Goal: Browse casually: Explore the website without a specific task or goal

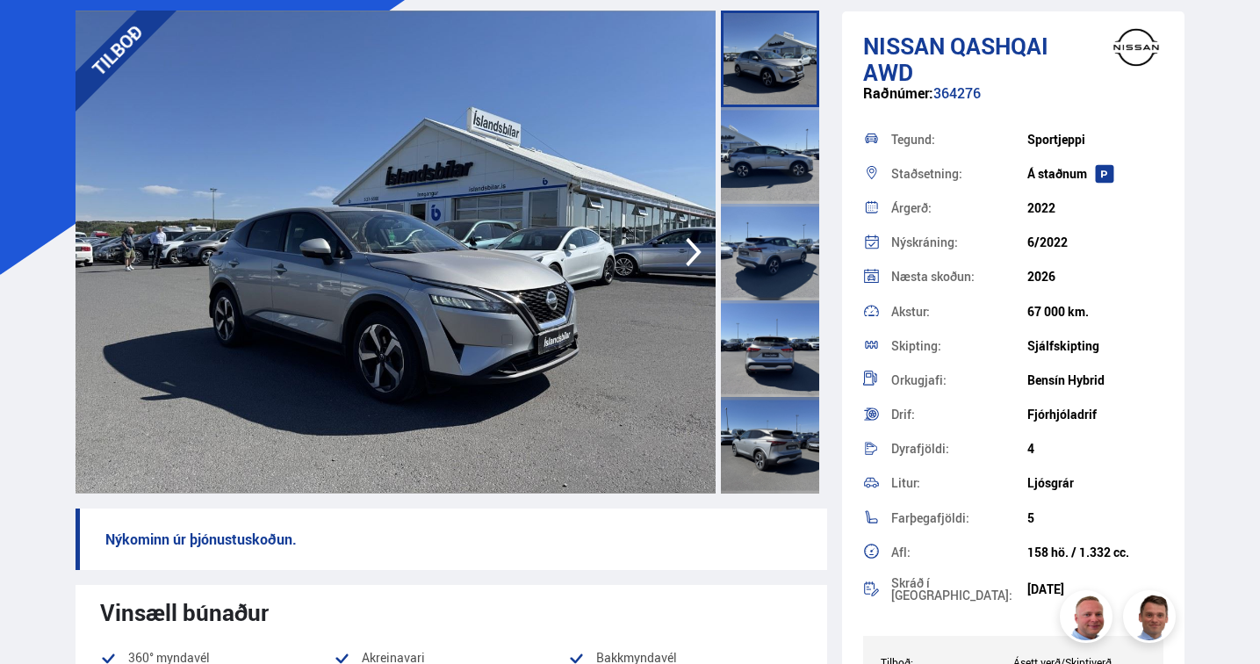
scroll to position [114, 0]
click at [696, 246] on icon "button" at bounding box center [693, 253] width 35 height 42
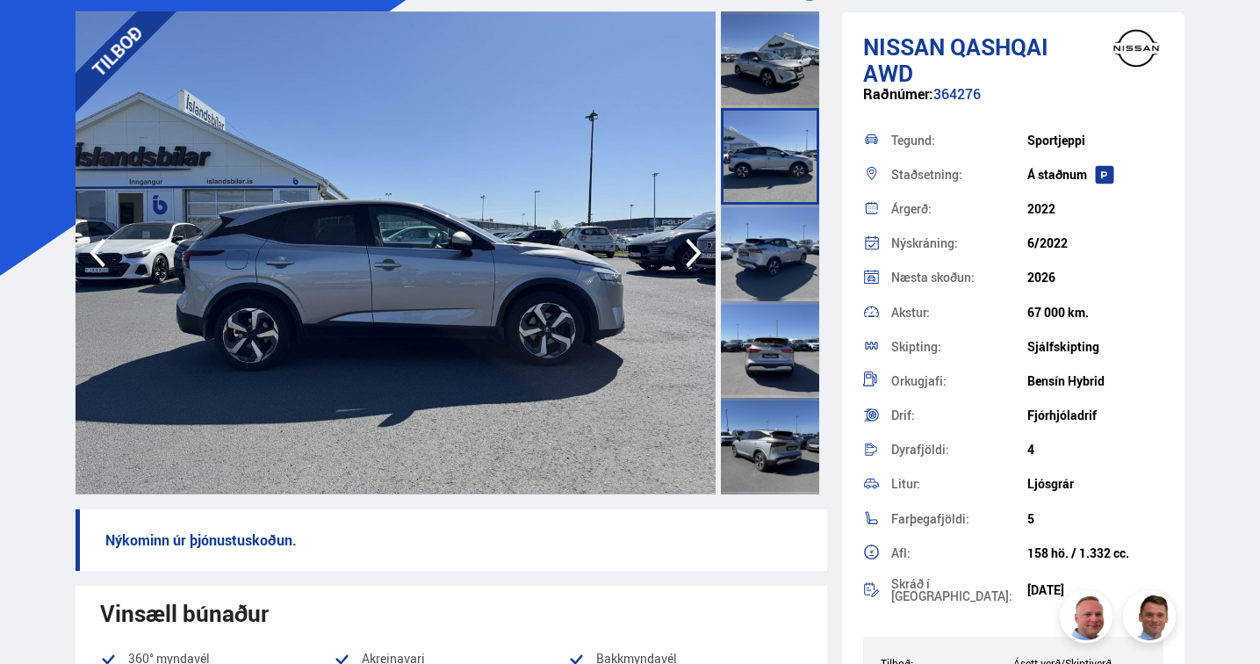
click at [696, 246] on icon "button" at bounding box center [693, 253] width 35 height 42
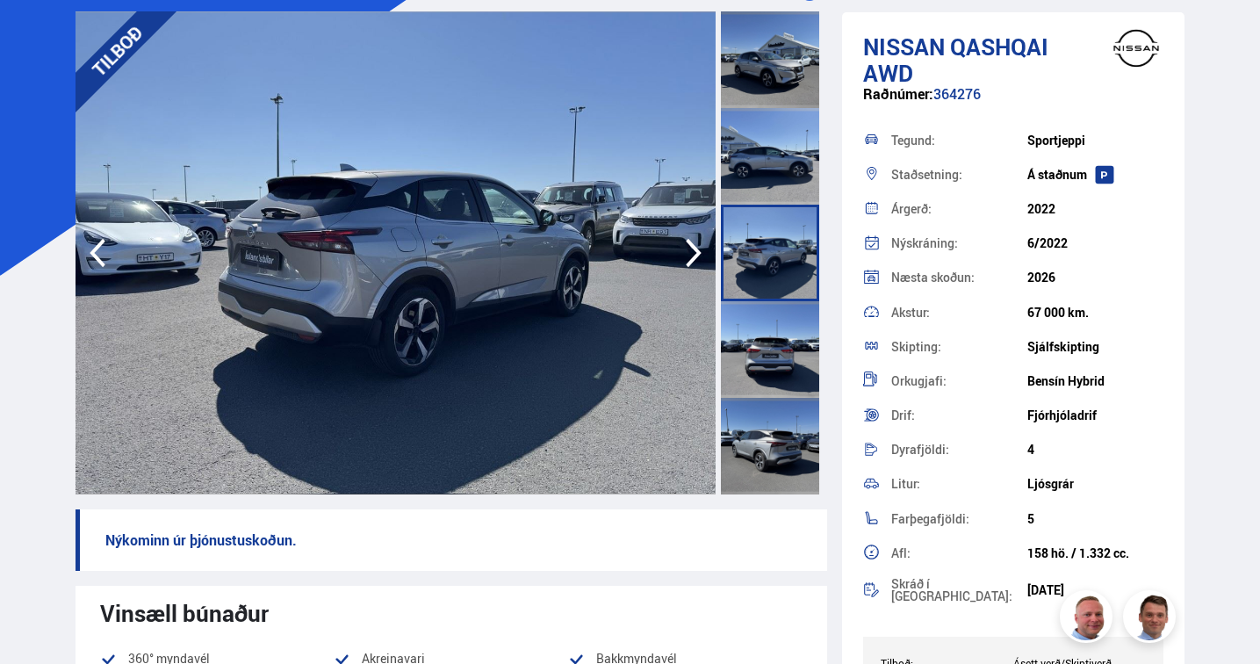
click at [695, 247] on icon "button" at bounding box center [694, 253] width 16 height 29
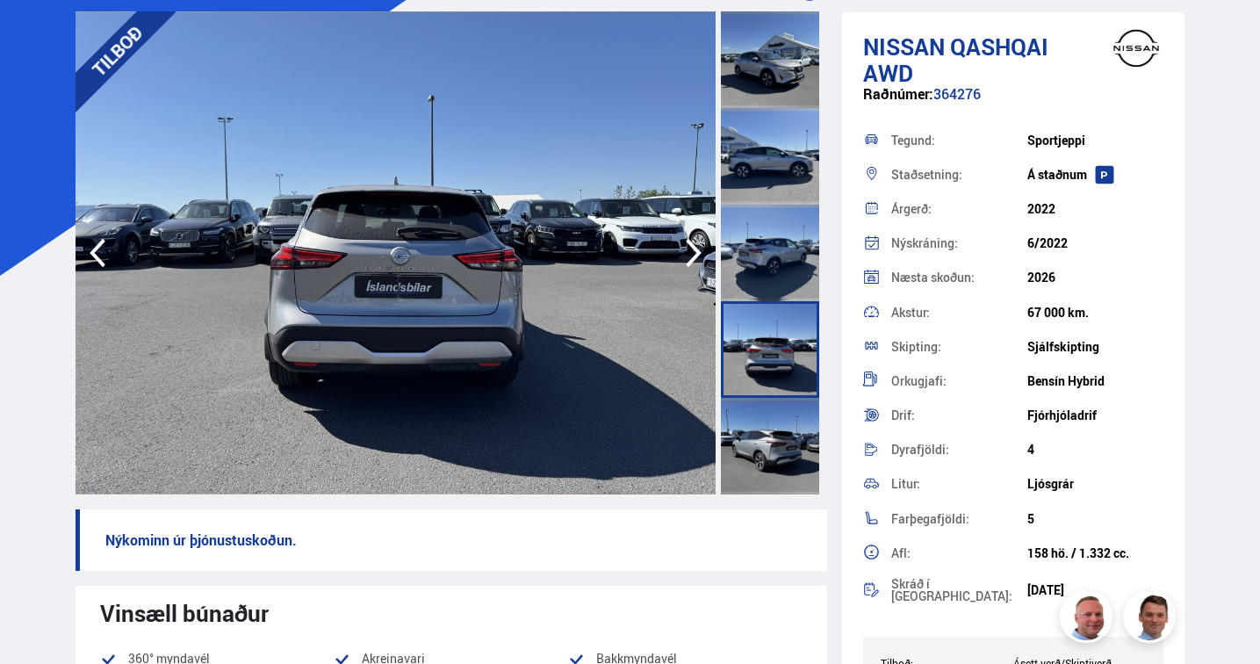
click at [695, 248] on icon "button" at bounding box center [694, 253] width 16 height 29
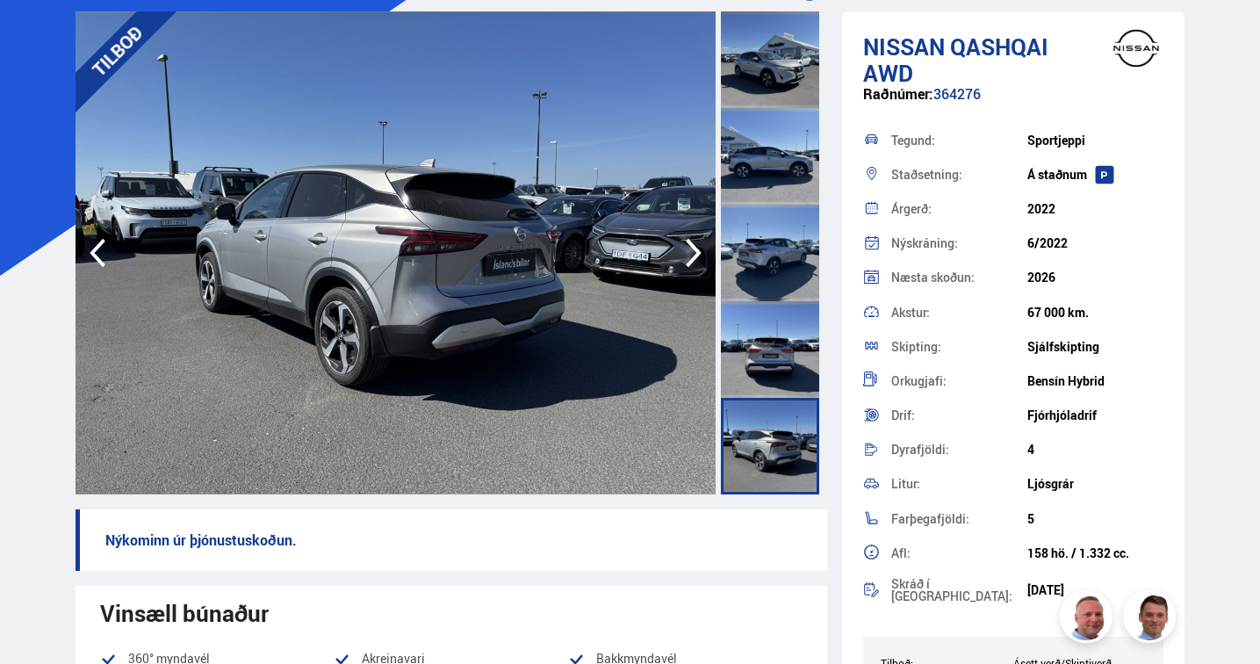
click at [695, 248] on icon "button" at bounding box center [694, 253] width 16 height 29
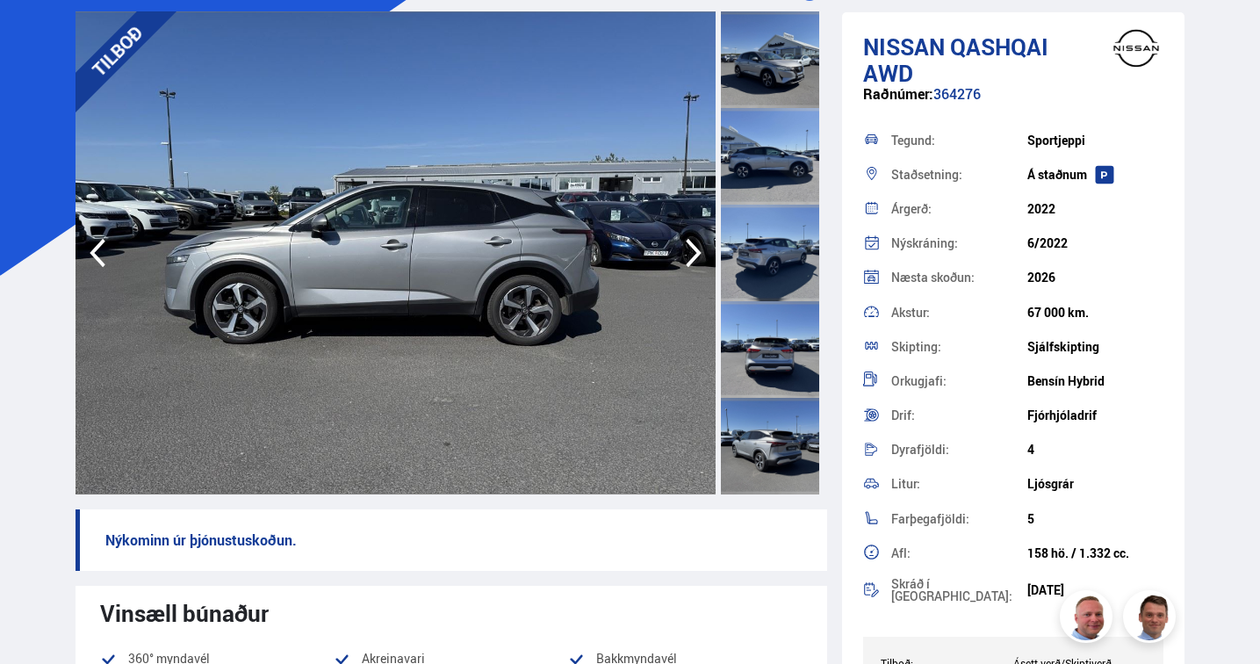
click at [695, 248] on icon "button" at bounding box center [694, 253] width 16 height 29
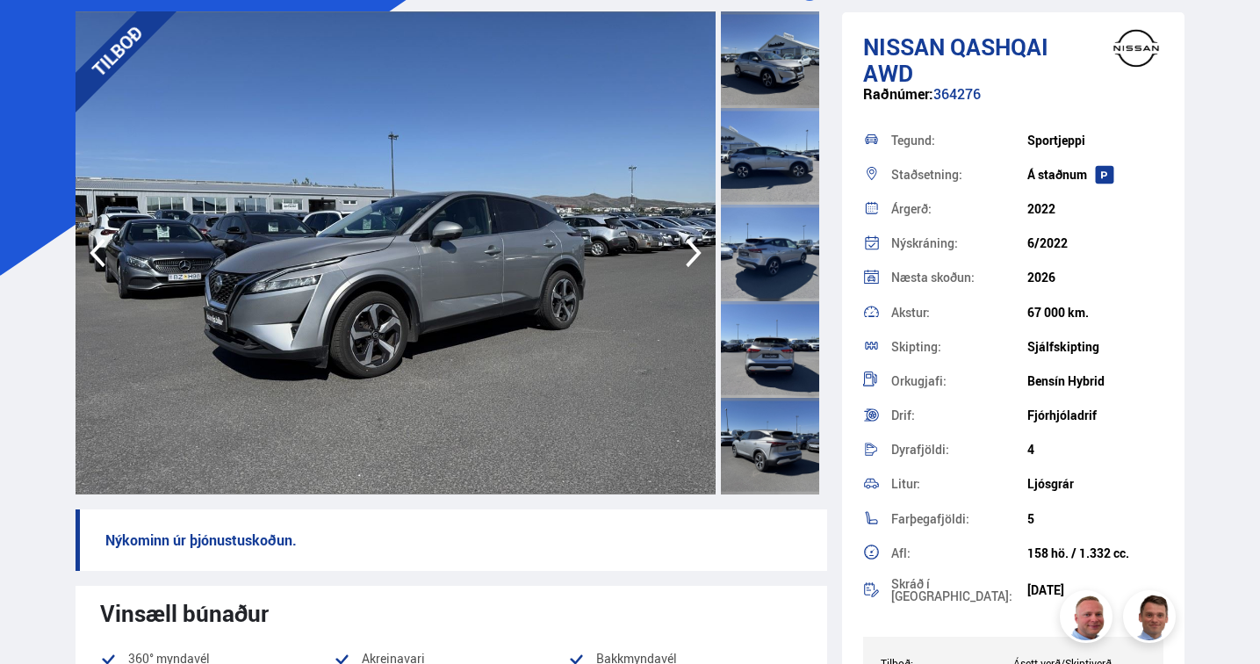
click at [695, 248] on icon "button" at bounding box center [694, 253] width 16 height 29
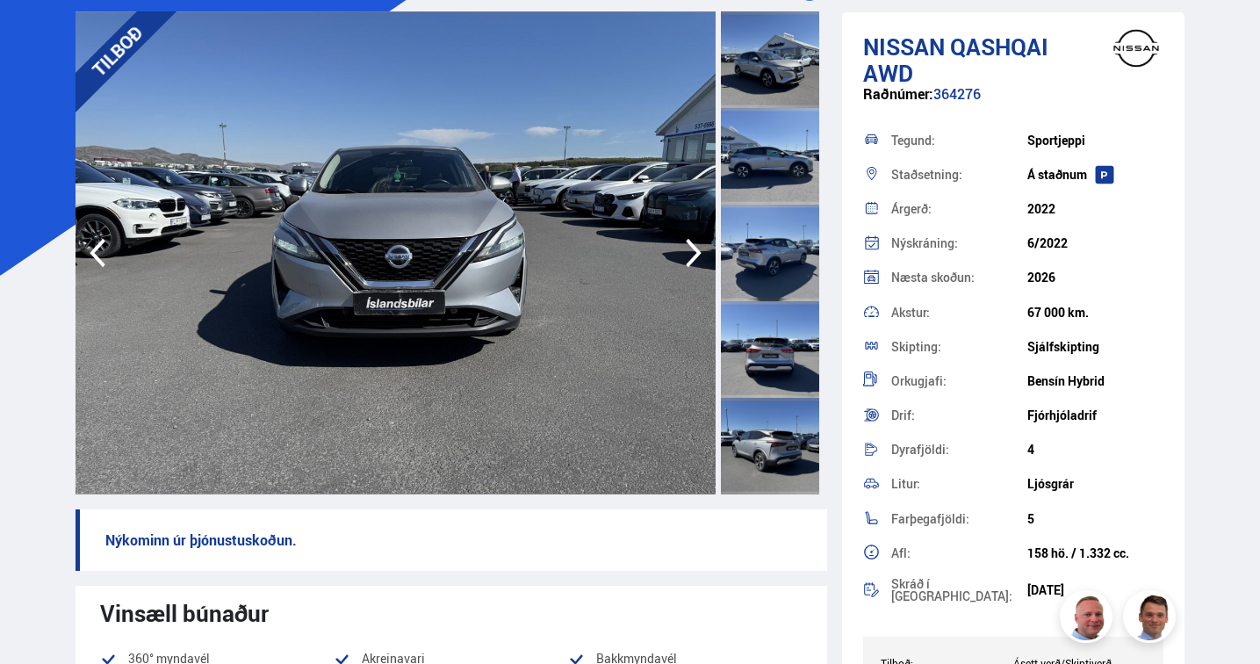
click at [695, 248] on icon "button" at bounding box center [694, 253] width 16 height 29
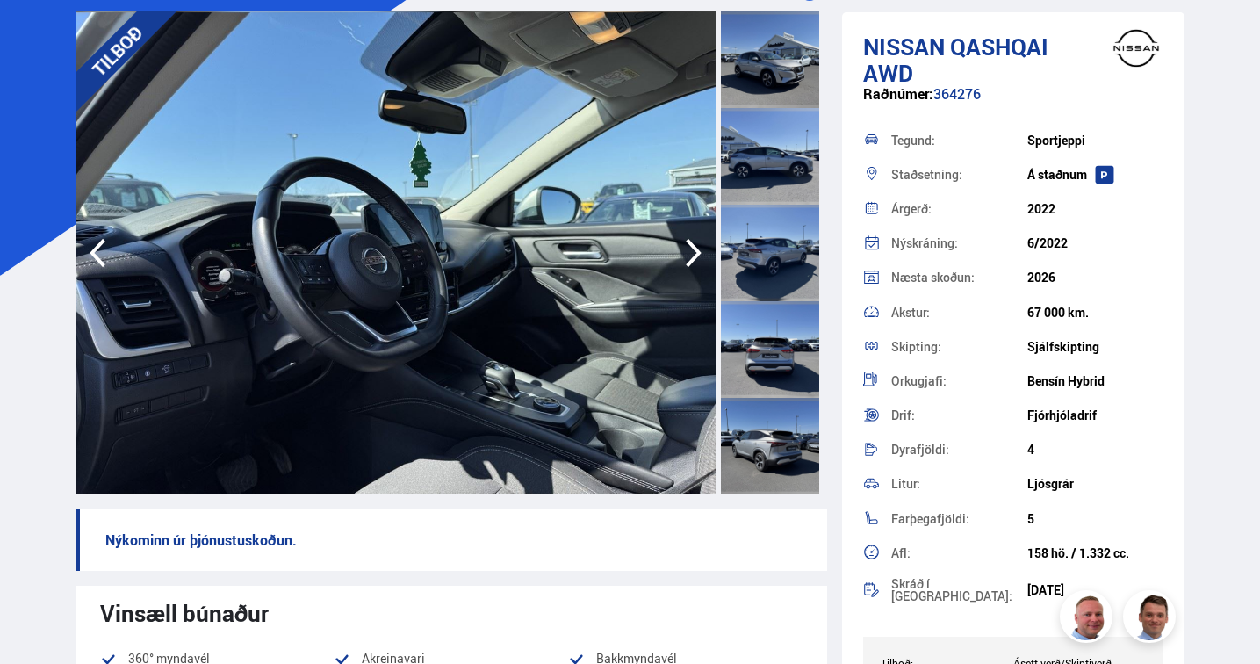
click at [695, 248] on icon "button" at bounding box center [694, 253] width 16 height 29
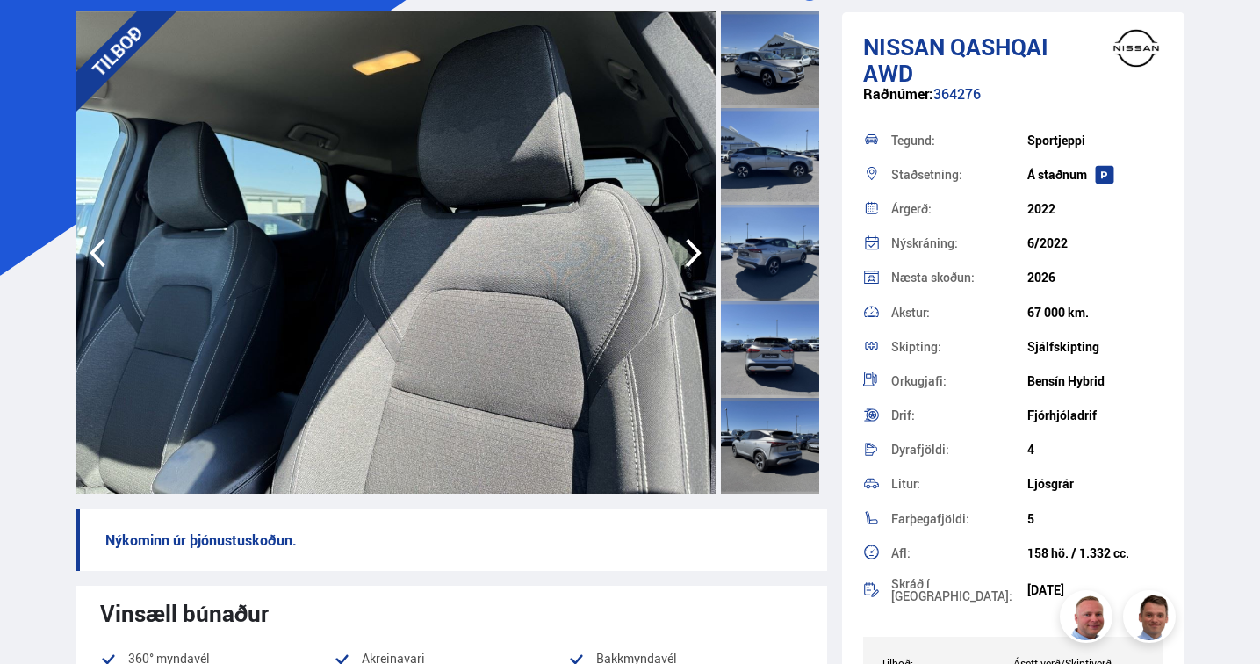
click at [695, 249] on icon "button" at bounding box center [694, 253] width 16 height 29
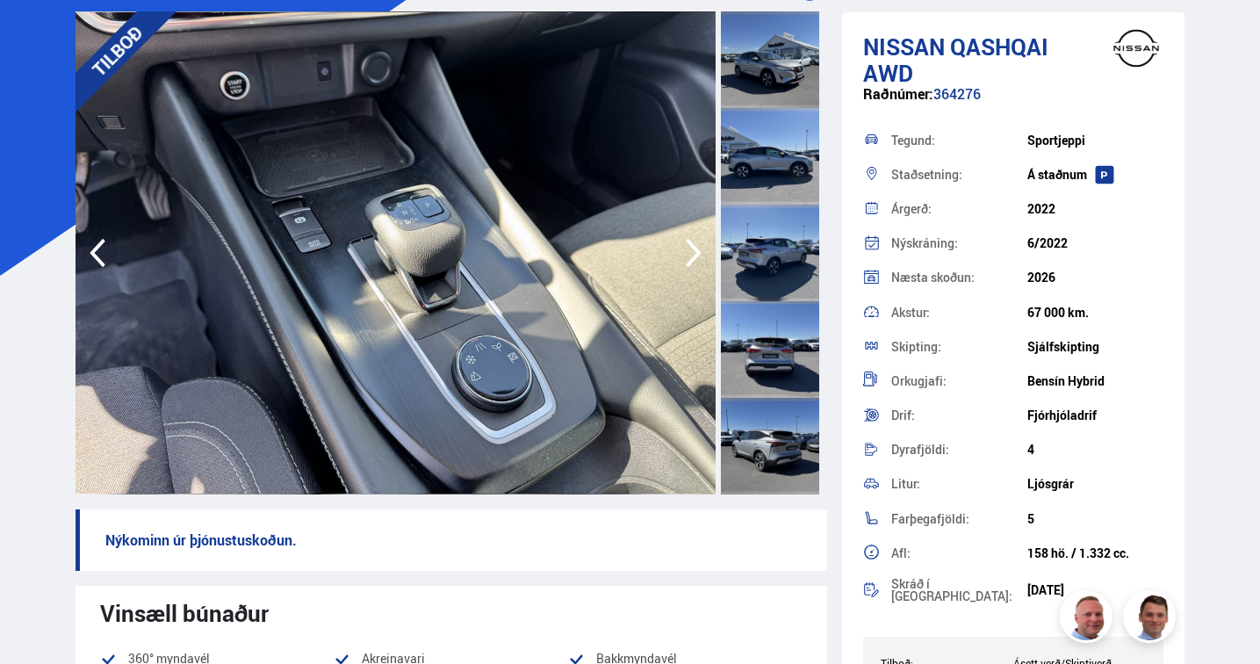
click at [695, 250] on icon "button" at bounding box center [694, 253] width 16 height 29
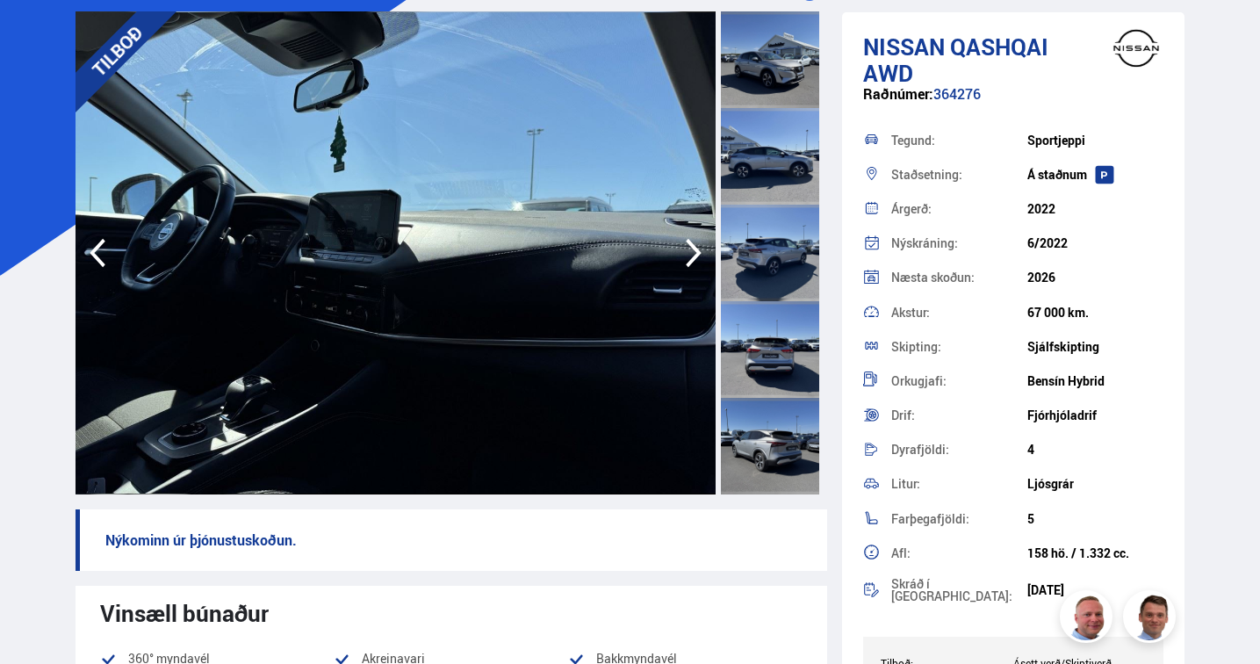
click at [695, 250] on icon "button" at bounding box center [694, 253] width 16 height 29
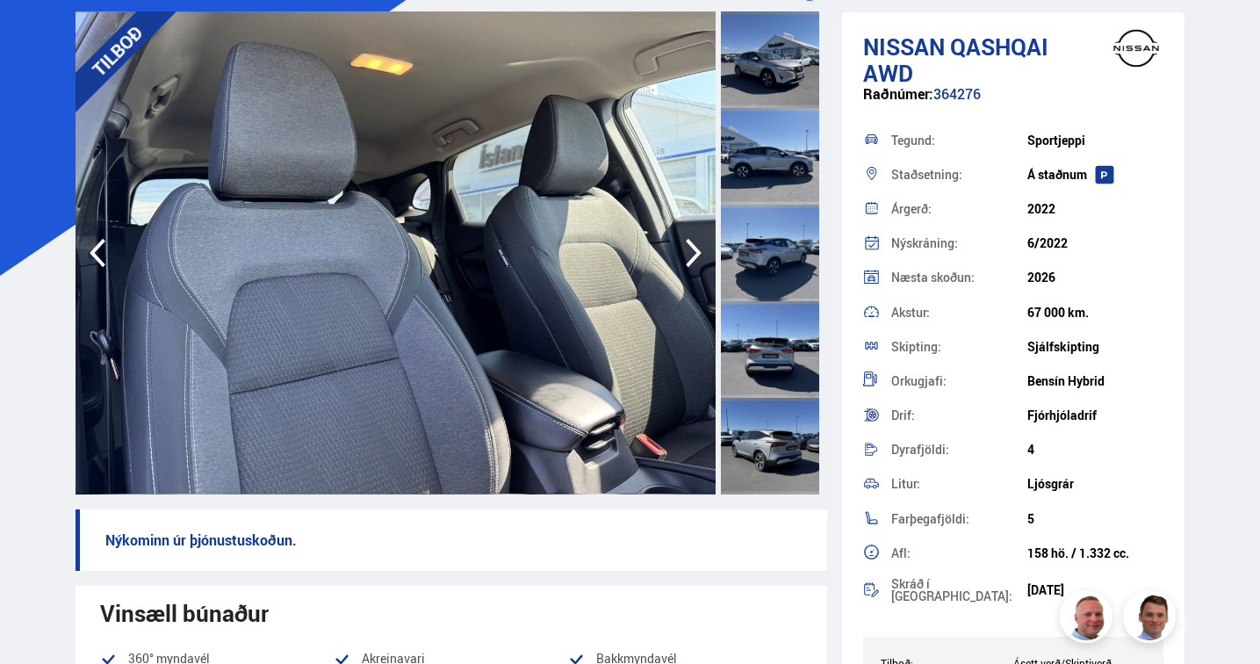
click at [695, 251] on icon "button" at bounding box center [693, 253] width 35 height 42
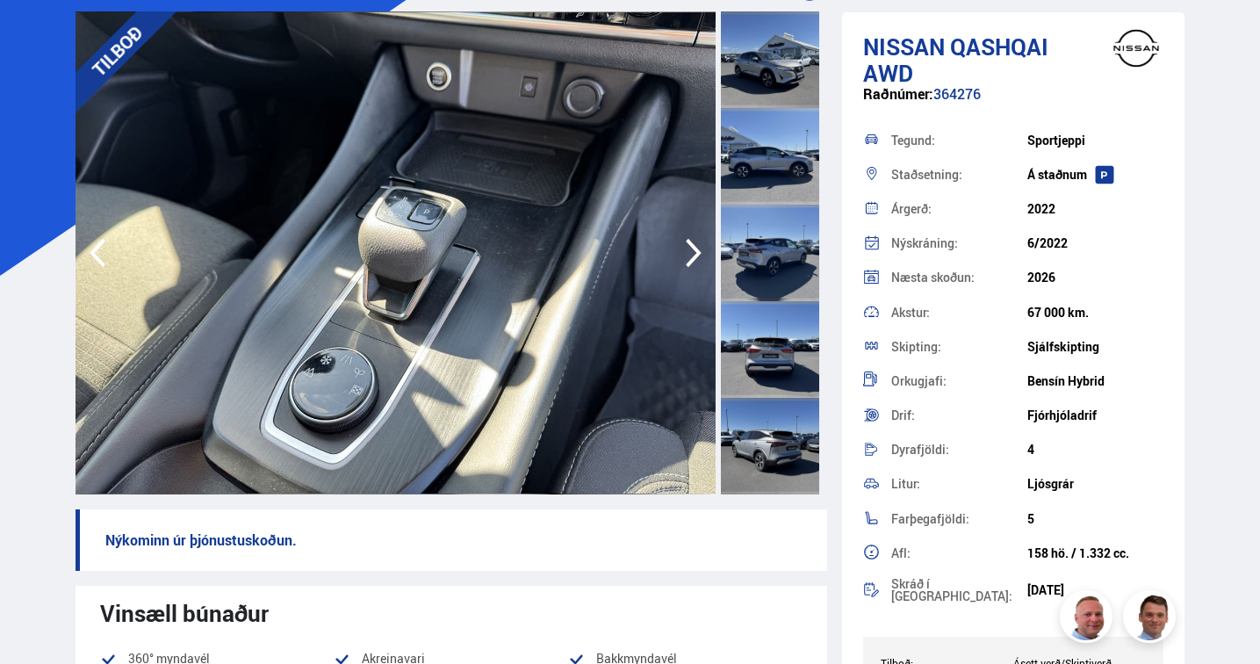
click at [695, 251] on icon "button" at bounding box center [693, 253] width 35 height 42
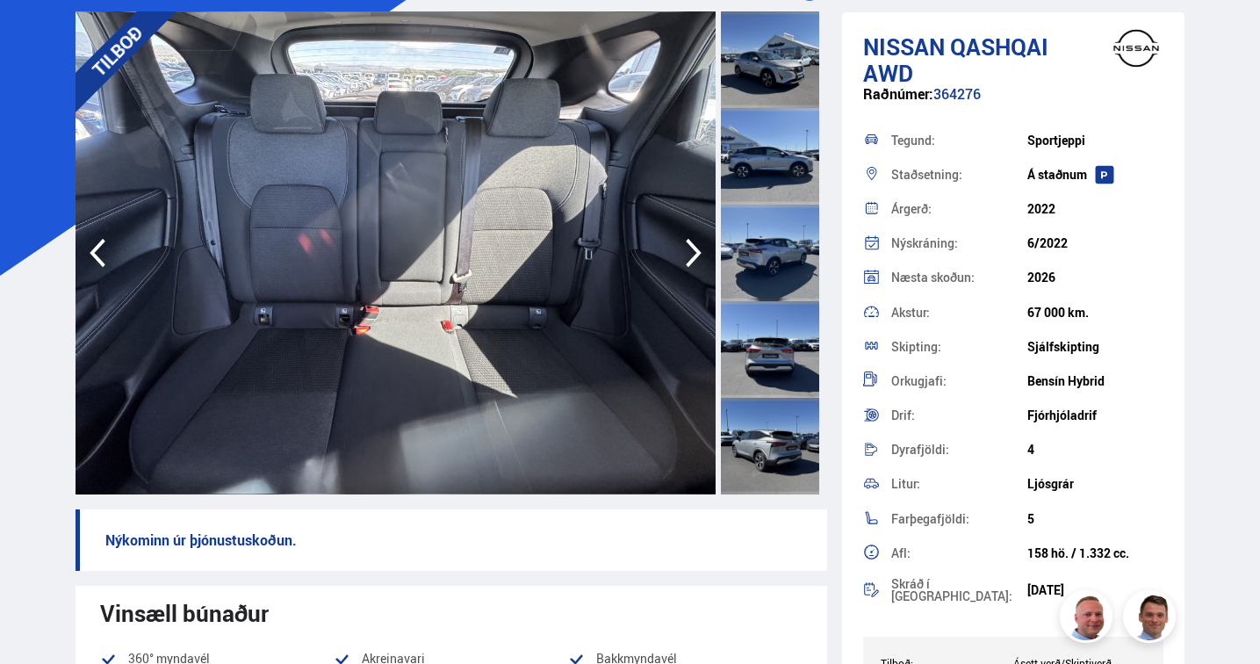
click at [696, 251] on icon "button" at bounding box center [694, 253] width 16 height 29
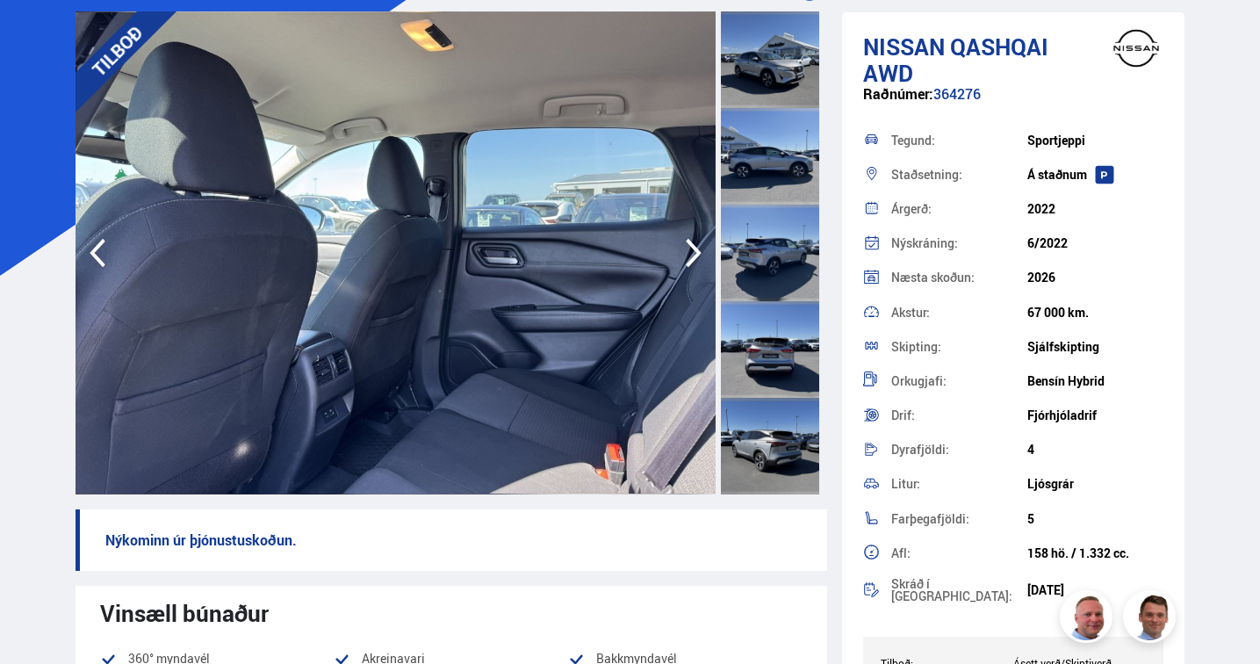
click at [696, 251] on icon "button" at bounding box center [694, 253] width 16 height 29
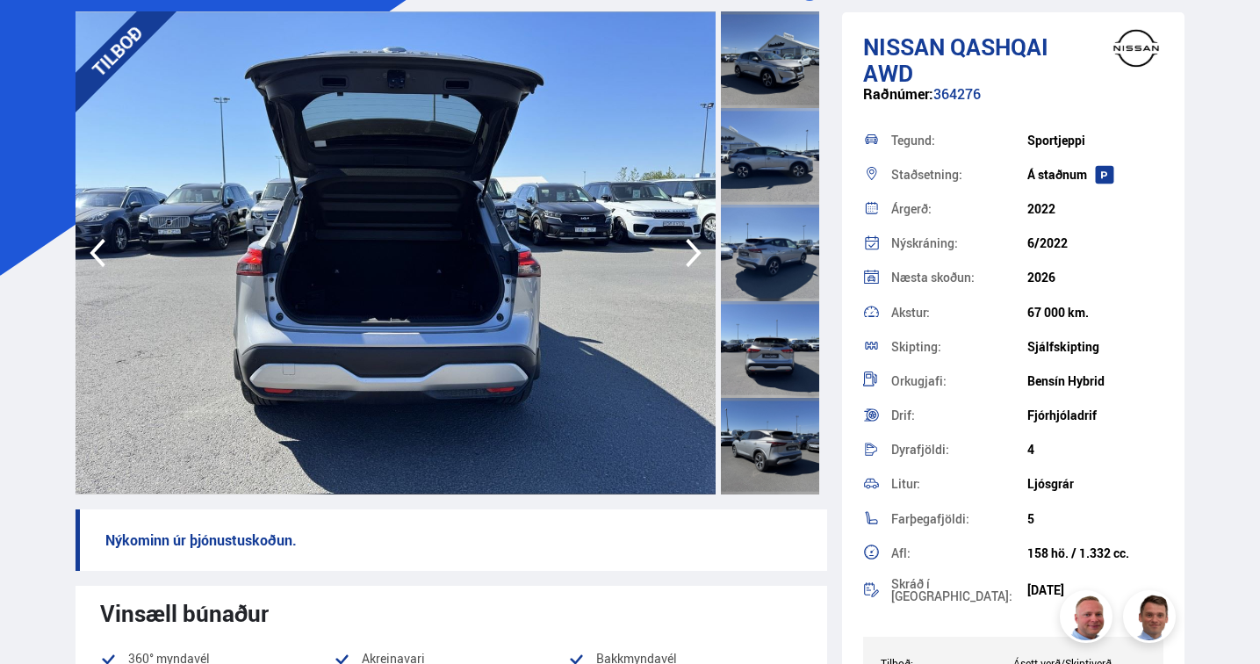
click at [696, 251] on icon "button" at bounding box center [694, 253] width 16 height 29
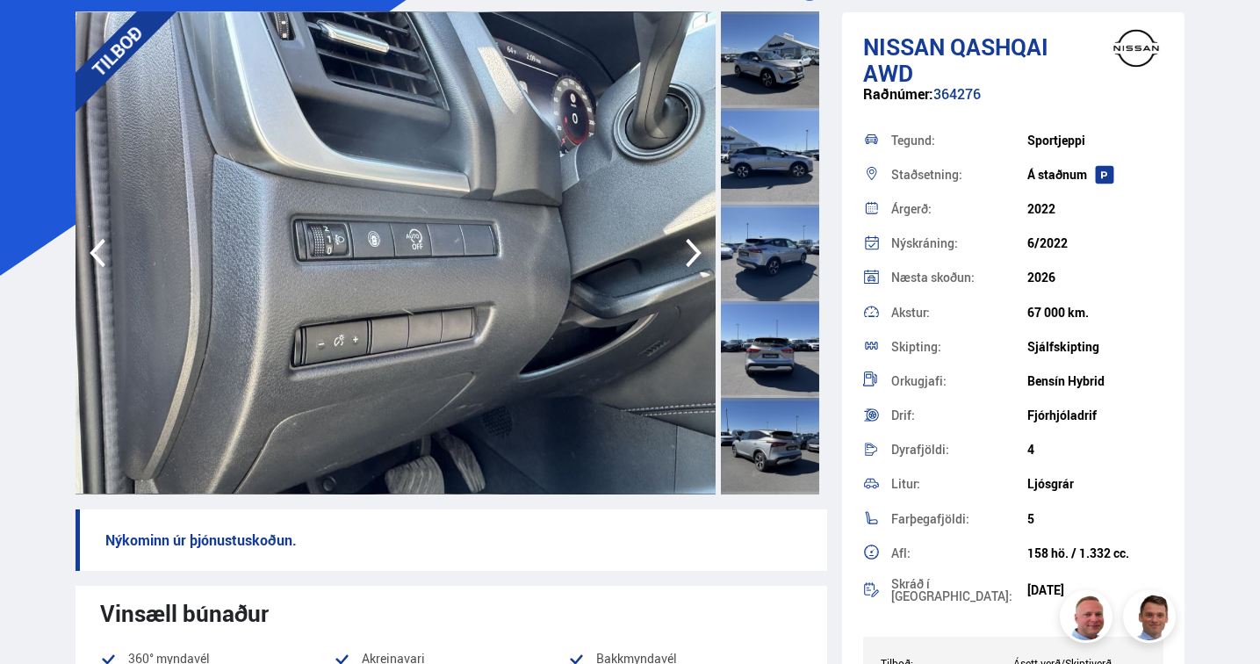
click at [696, 251] on icon "button" at bounding box center [694, 253] width 16 height 29
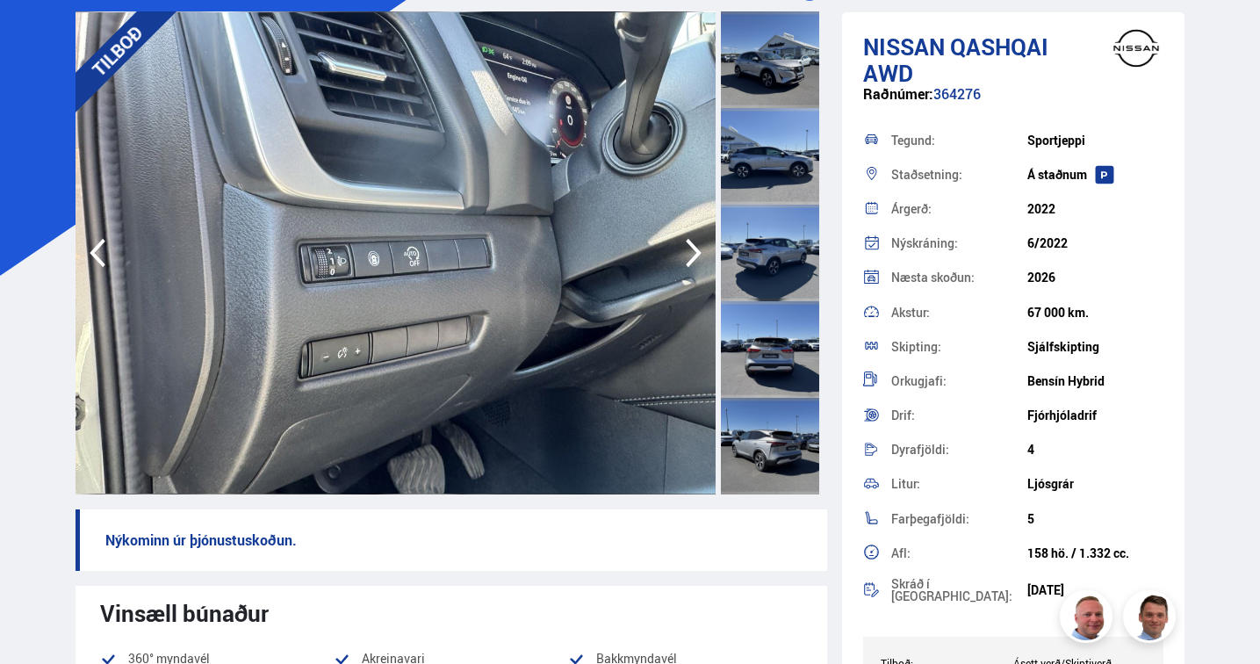
click at [700, 252] on icon "button" at bounding box center [694, 253] width 16 height 29
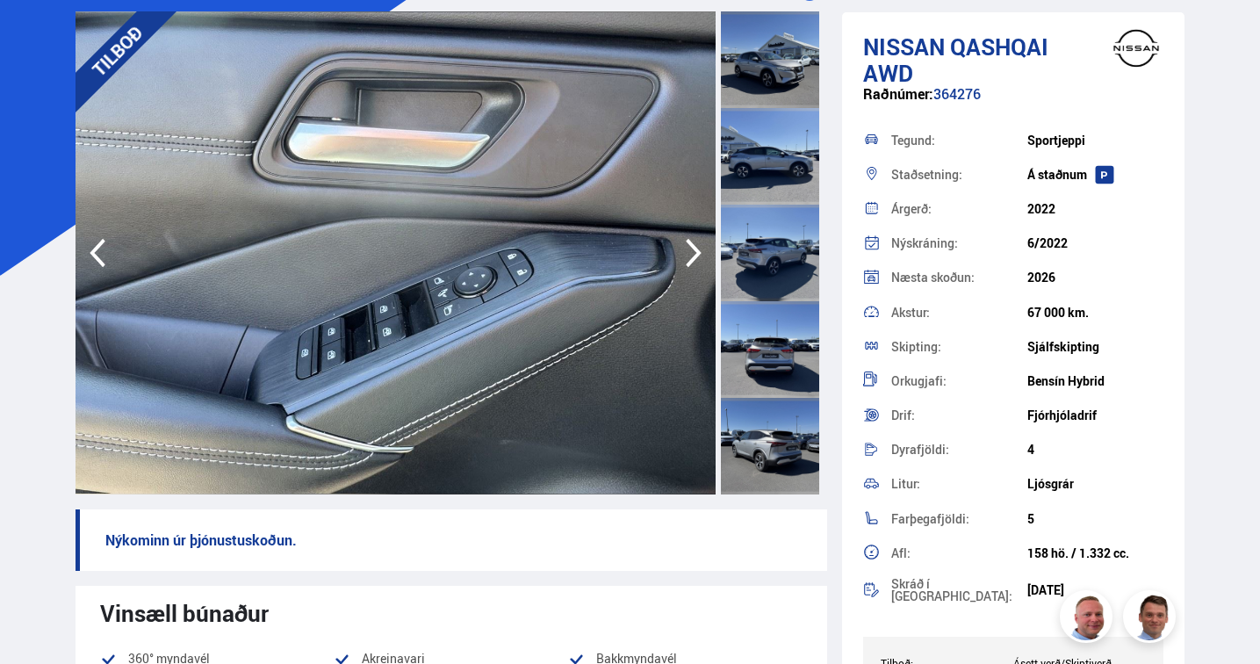
click at [700, 242] on icon "button" at bounding box center [693, 253] width 35 height 42
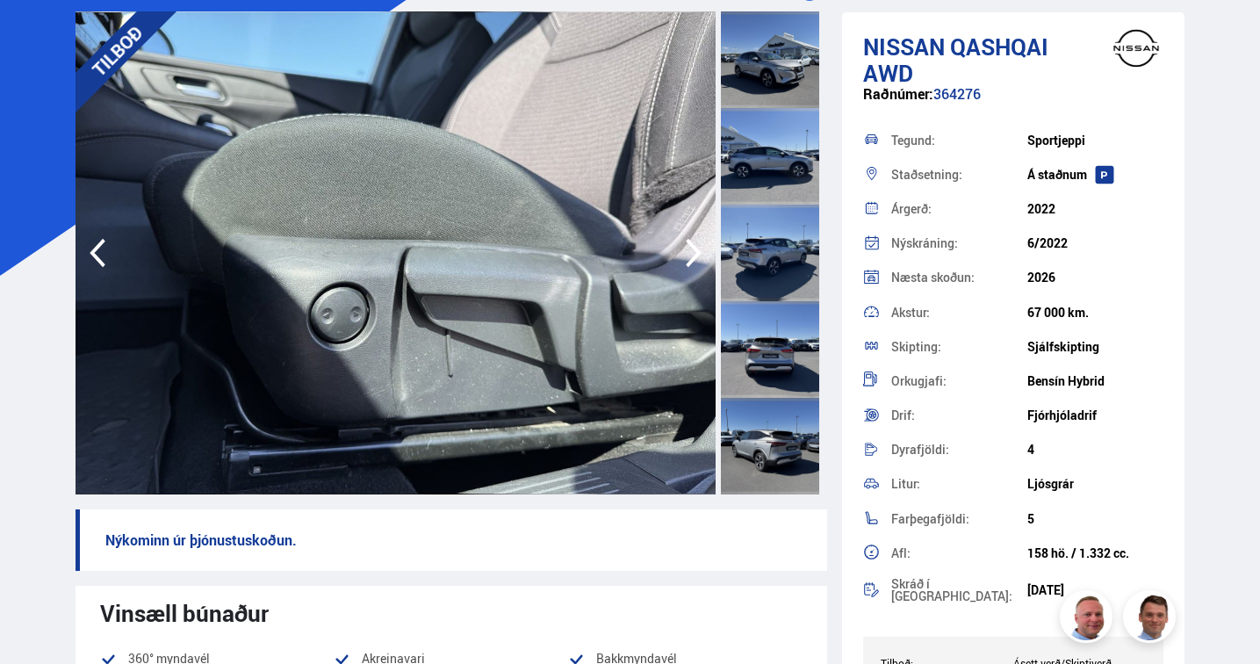
click at [700, 242] on icon "button" at bounding box center [693, 253] width 35 height 42
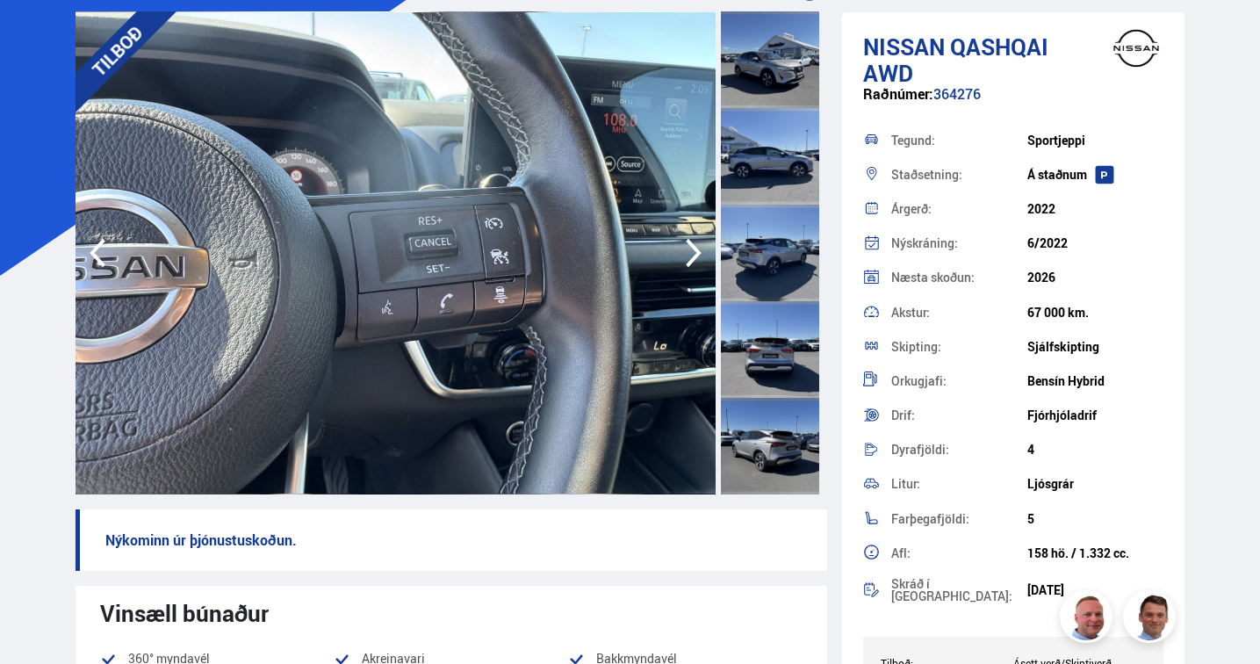
click at [701, 245] on icon "button" at bounding box center [693, 253] width 35 height 42
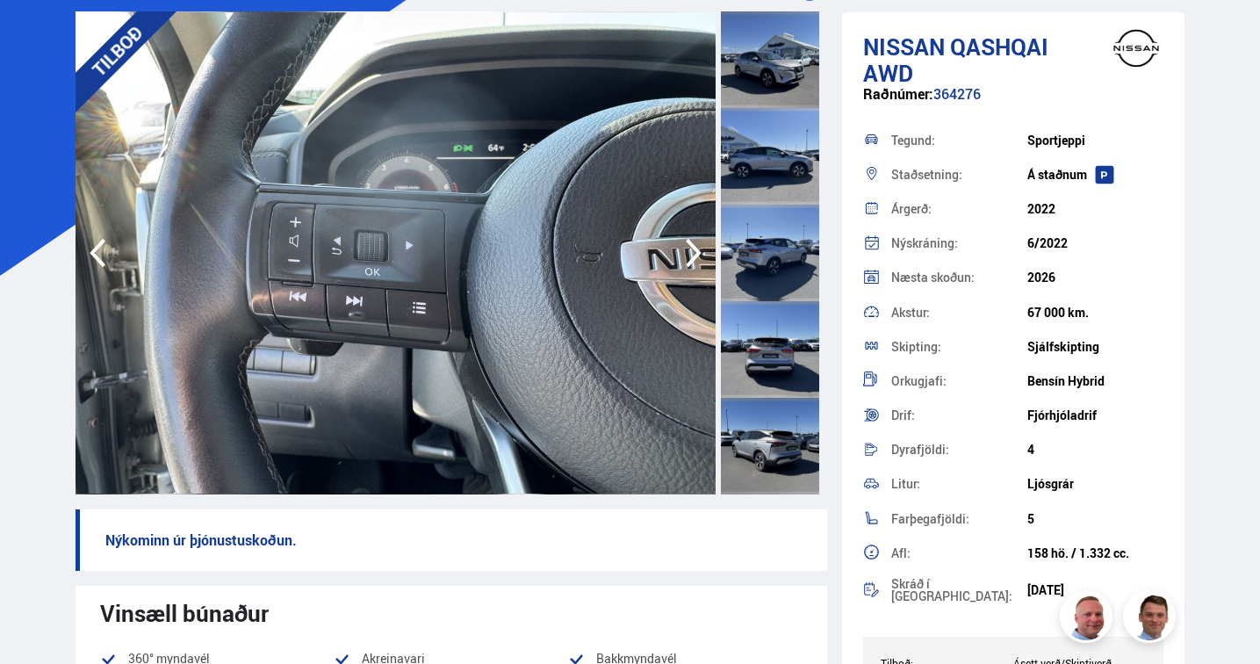
click at [701, 245] on icon "button" at bounding box center [693, 253] width 35 height 42
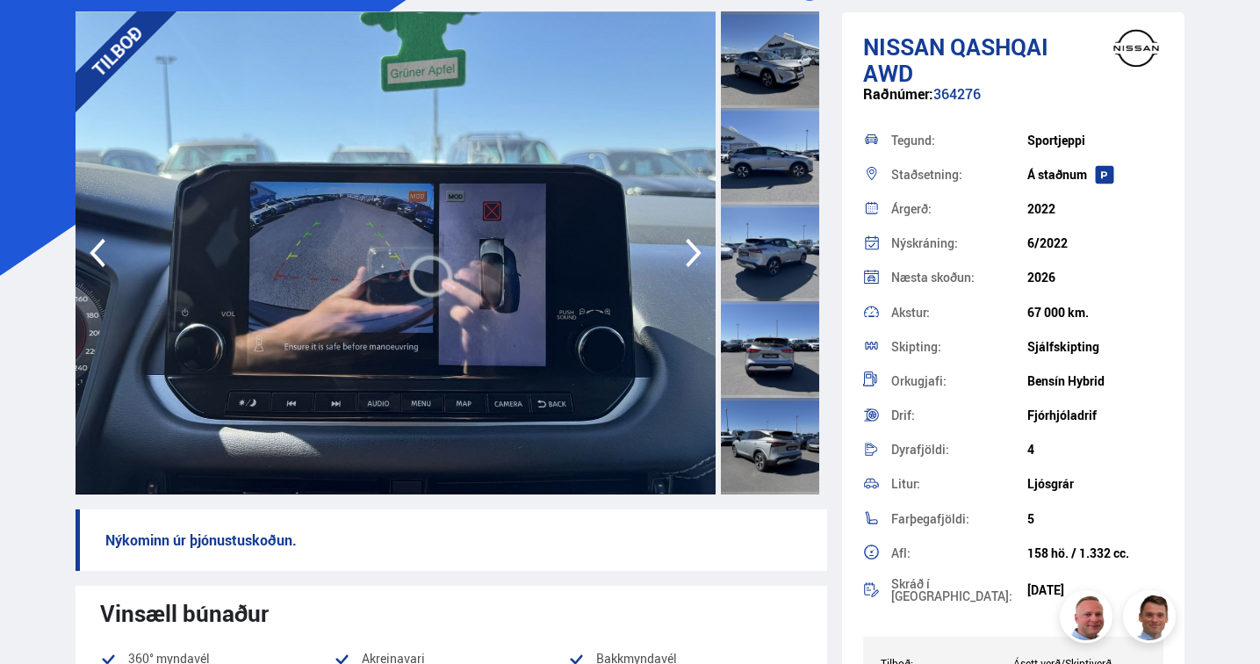
click at [701, 245] on icon "button" at bounding box center [693, 253] width 35 height 42
